Goal: Communication & Community: Answer question/provide support

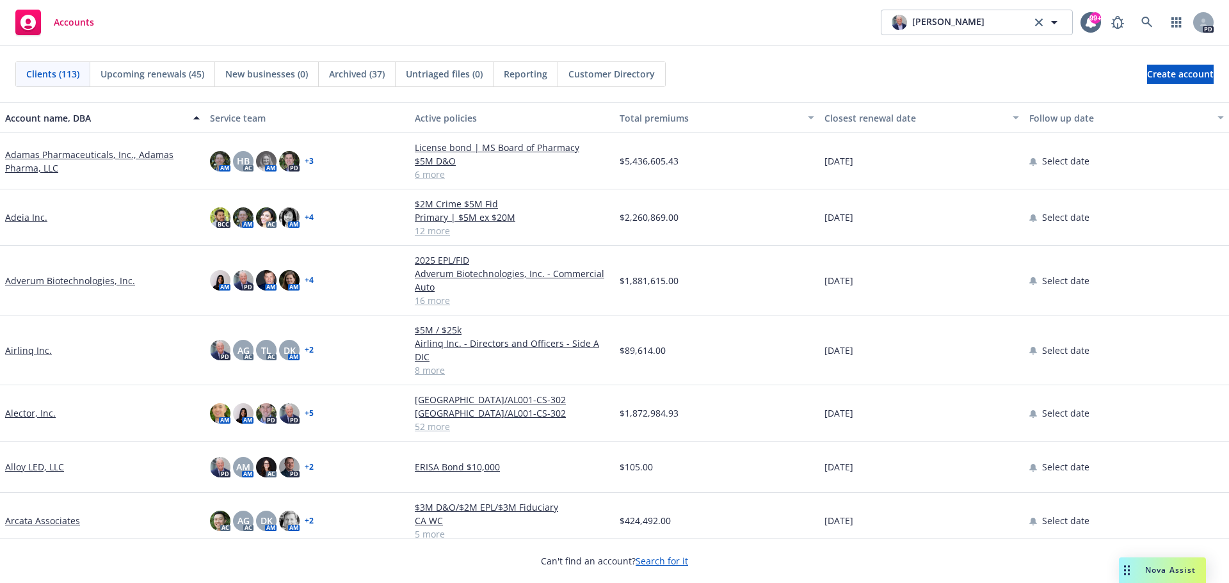
click at [1151, 568] on span "Nova Assist" at bounding box center [1170, 570] width 51 height 11
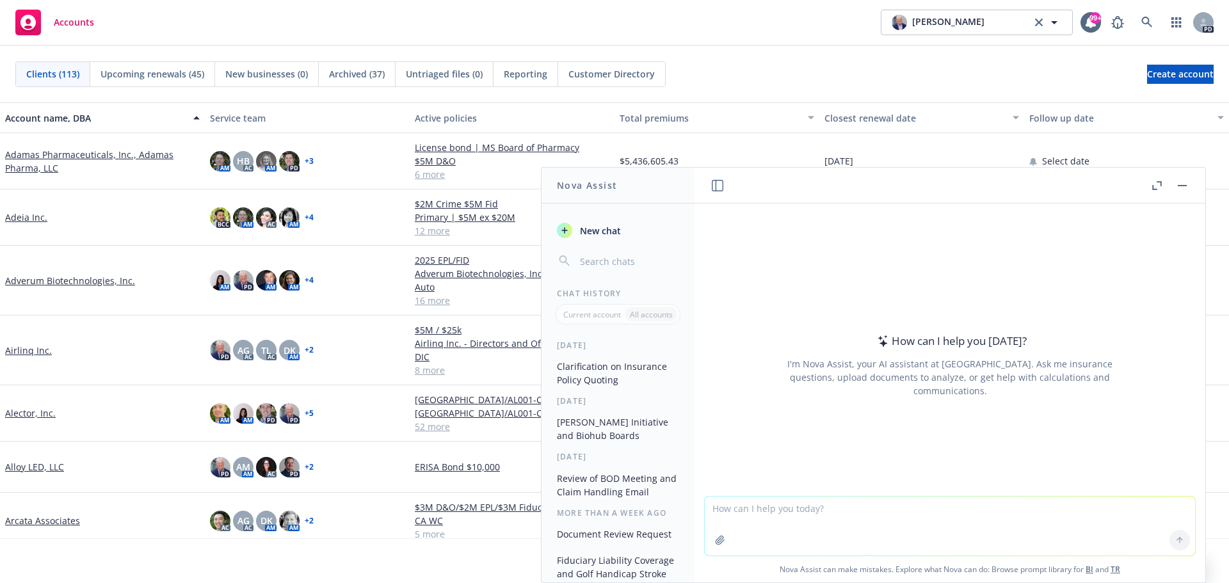
click at [1161, 188] on icon "button" at bounding box center [1157, 185] width 10 height 9
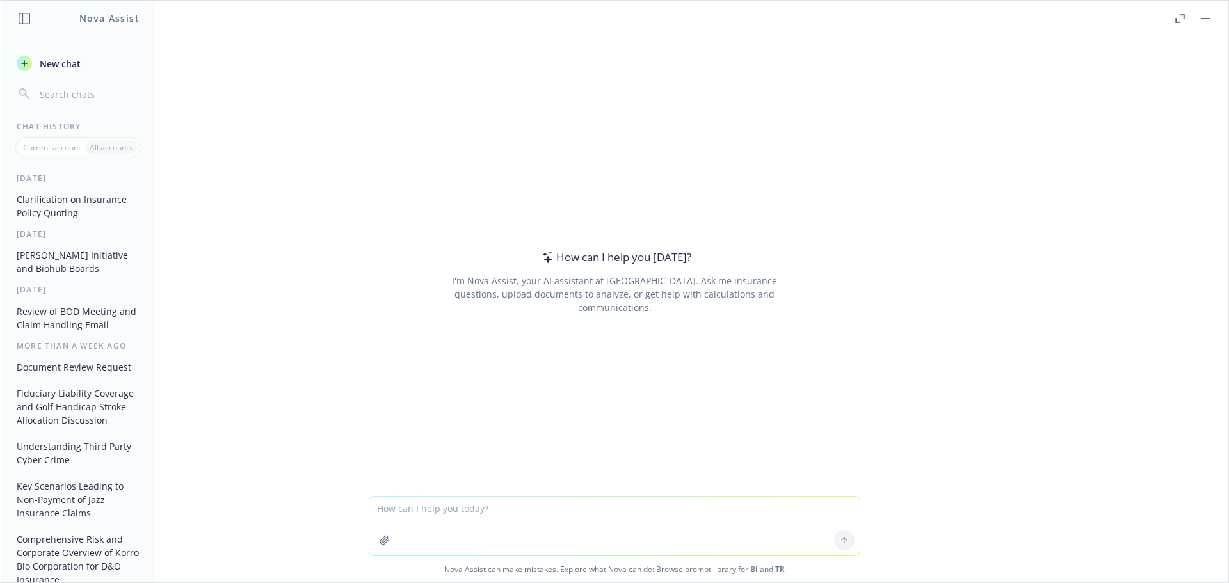
click at [414, 506] on textarea at bounding box center [614, 526] width 490 height 59
paste textarea "Children’s Irrevocable Trusts out of state and appoint an Independent Special T…"
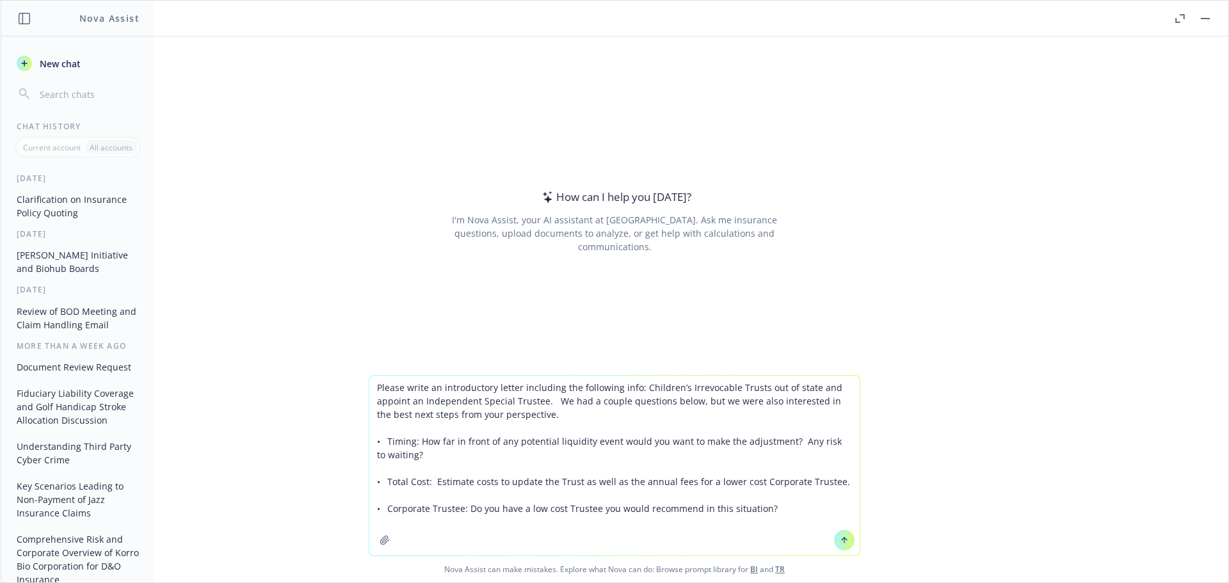
type textarea "Please write an introductory letter including the following info: Children’s Ir…"
click at [840, 540] on icon at bounding box center [844, 540] width 9 height 9
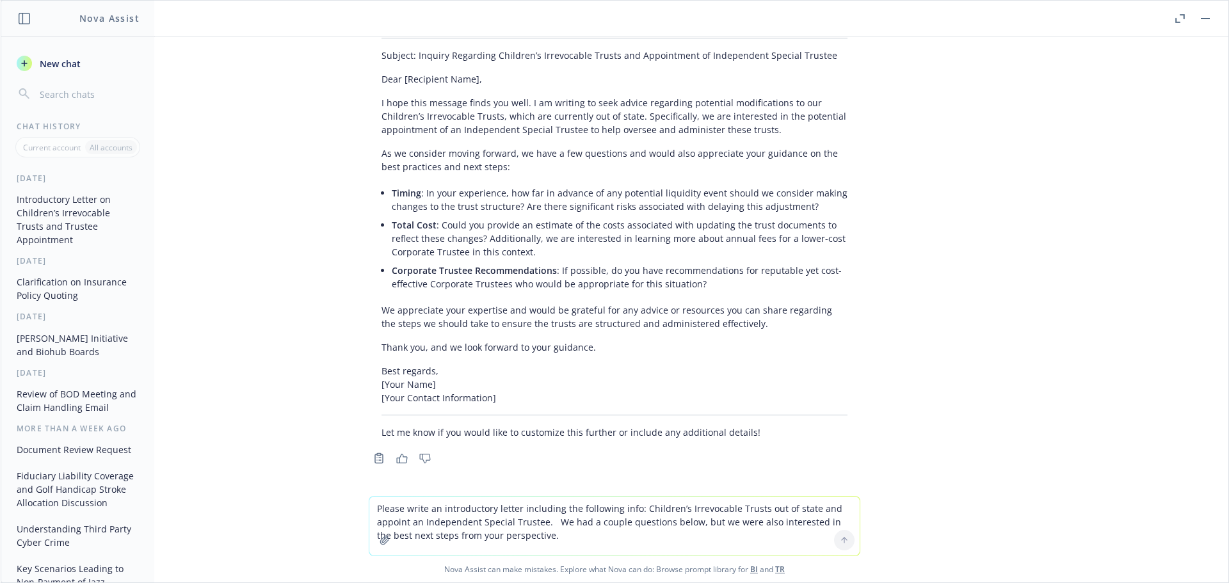
scroll to position [204, 0]
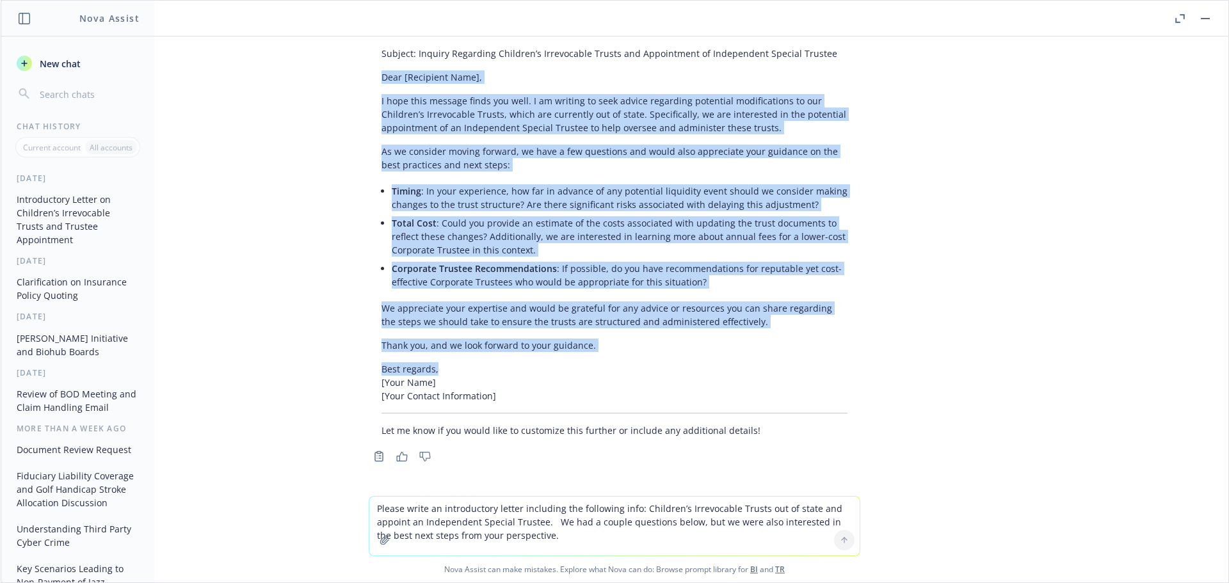
drag, startPoint x: 373, startPoint y: 78, endPoint x: 619, endPoint y: 365, distance: 378.1
click at [619, 365] on div "Certainly! Here’s a polished introductory letter that addresses all of your req…" at bounding box center [615, 224] width 492 height 435
copy div "Lore [Ipsumdolo Sita], C adip elit seddoei tempo inc utla. E do magnaal en admi…"
